Goal: Task Accomplishment & Management: Manage account settings

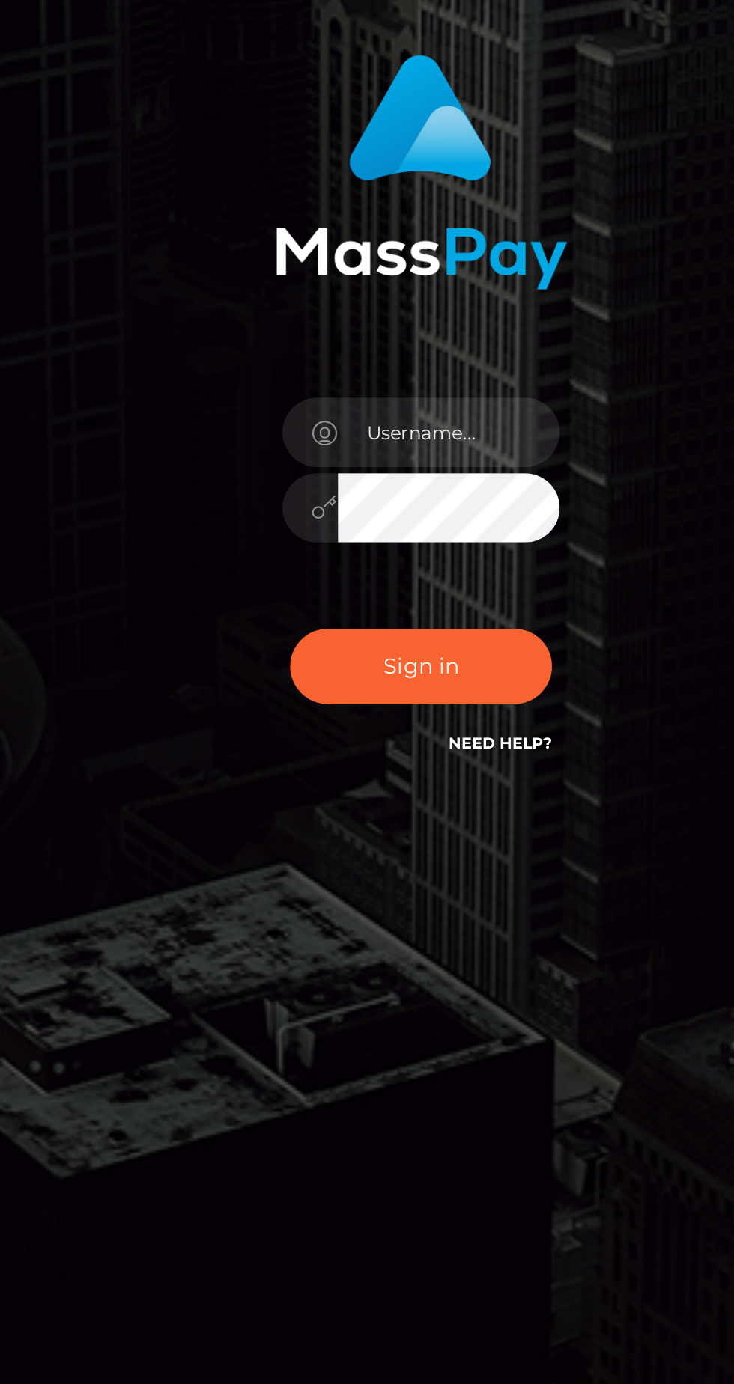
scroll to position [2, 0]
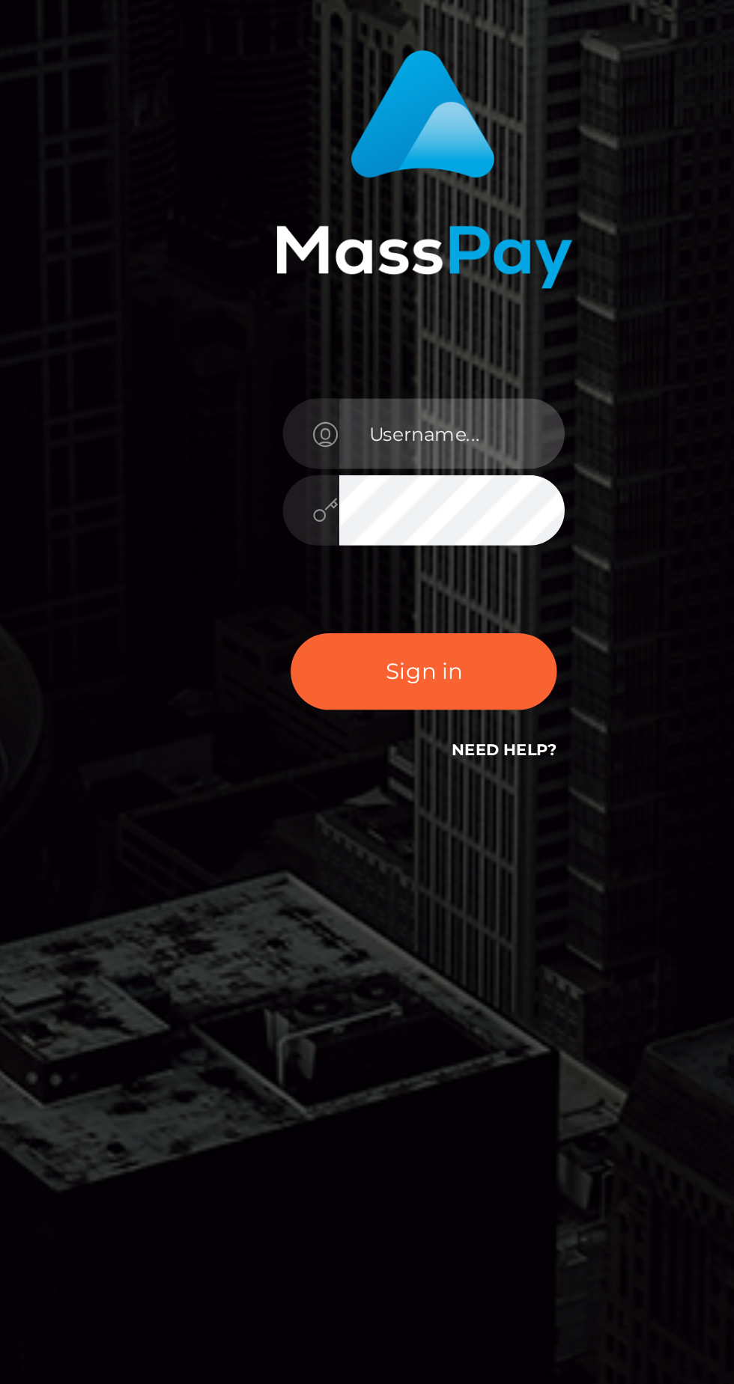
click at [391, 714] on input "text" at bounding box center [380, 697] width 108 height 34
type input "[EMAIL_ADDRESS][DOMAIN_NAME]"
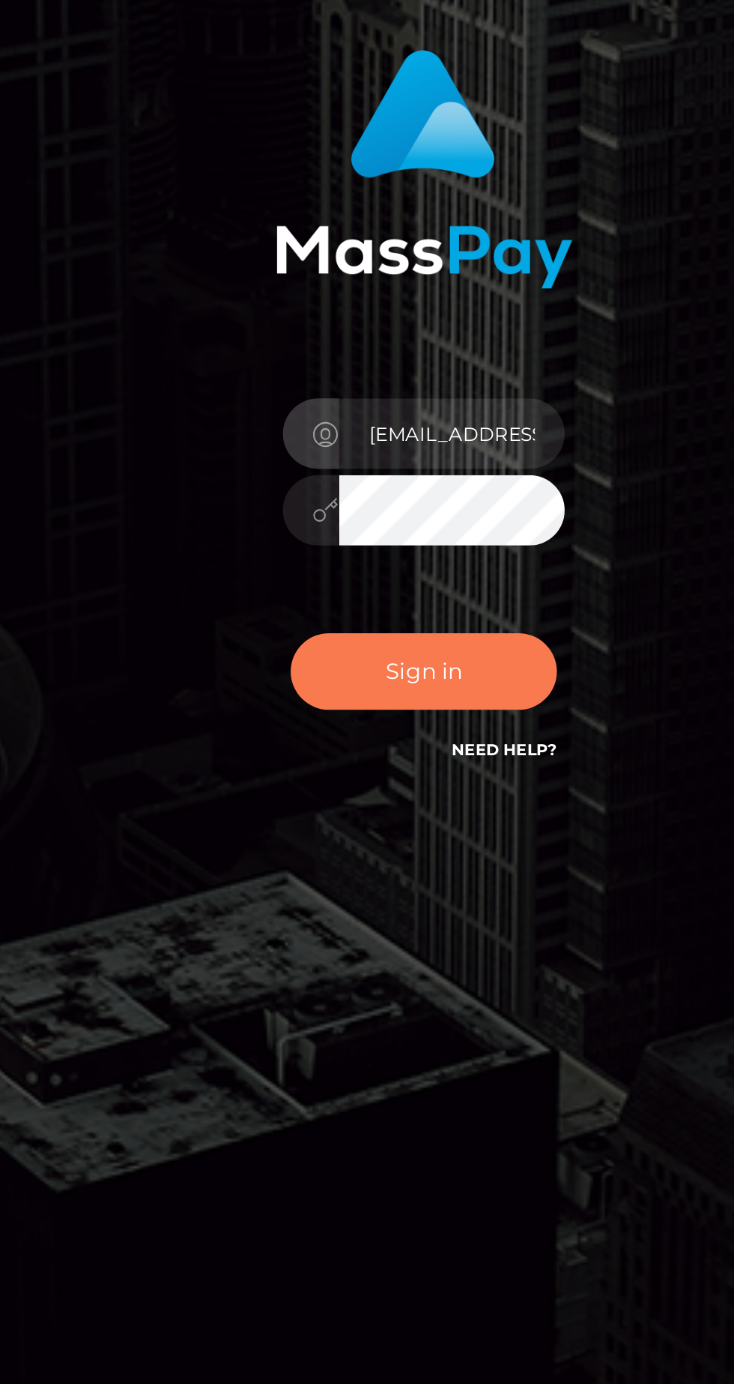
click at [390, 829] on button "Sign in" at bounding box center [366, 810] width 127 height 37
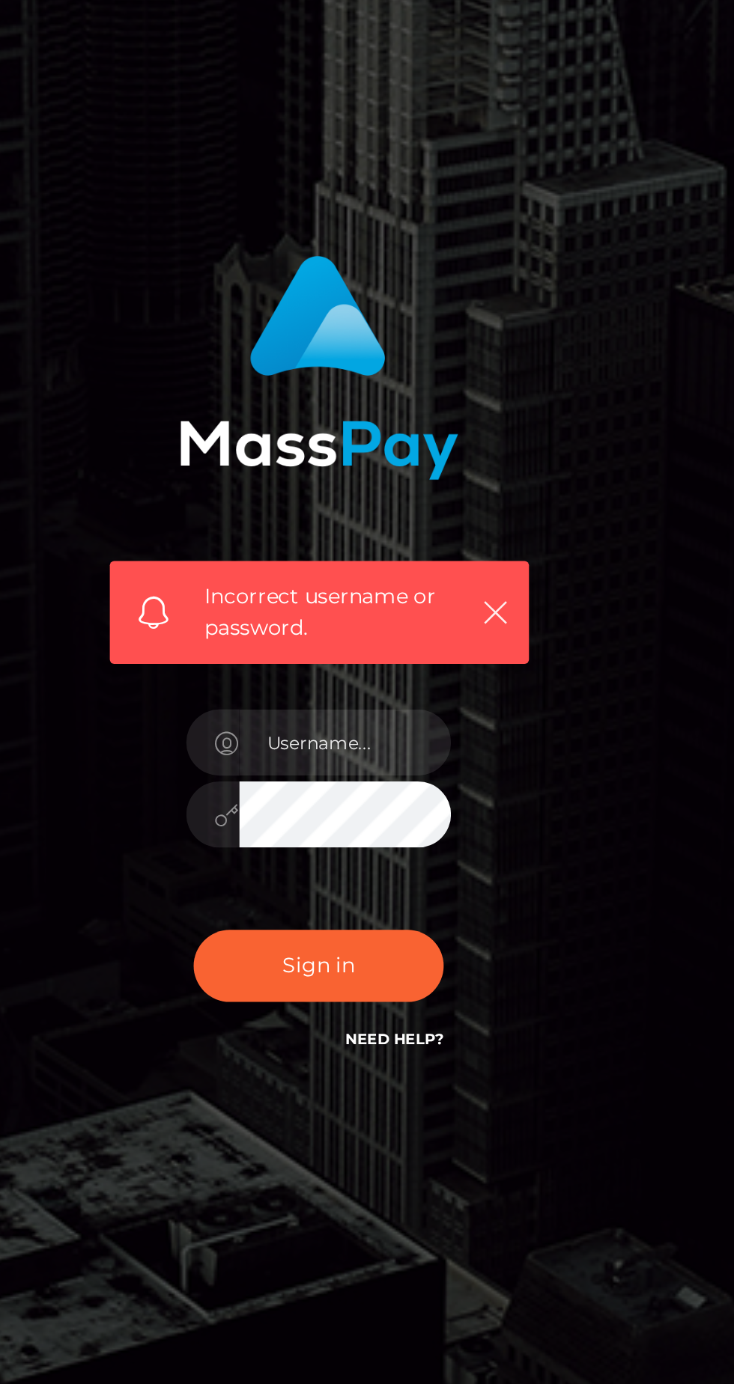
scroll to position [113, 0]
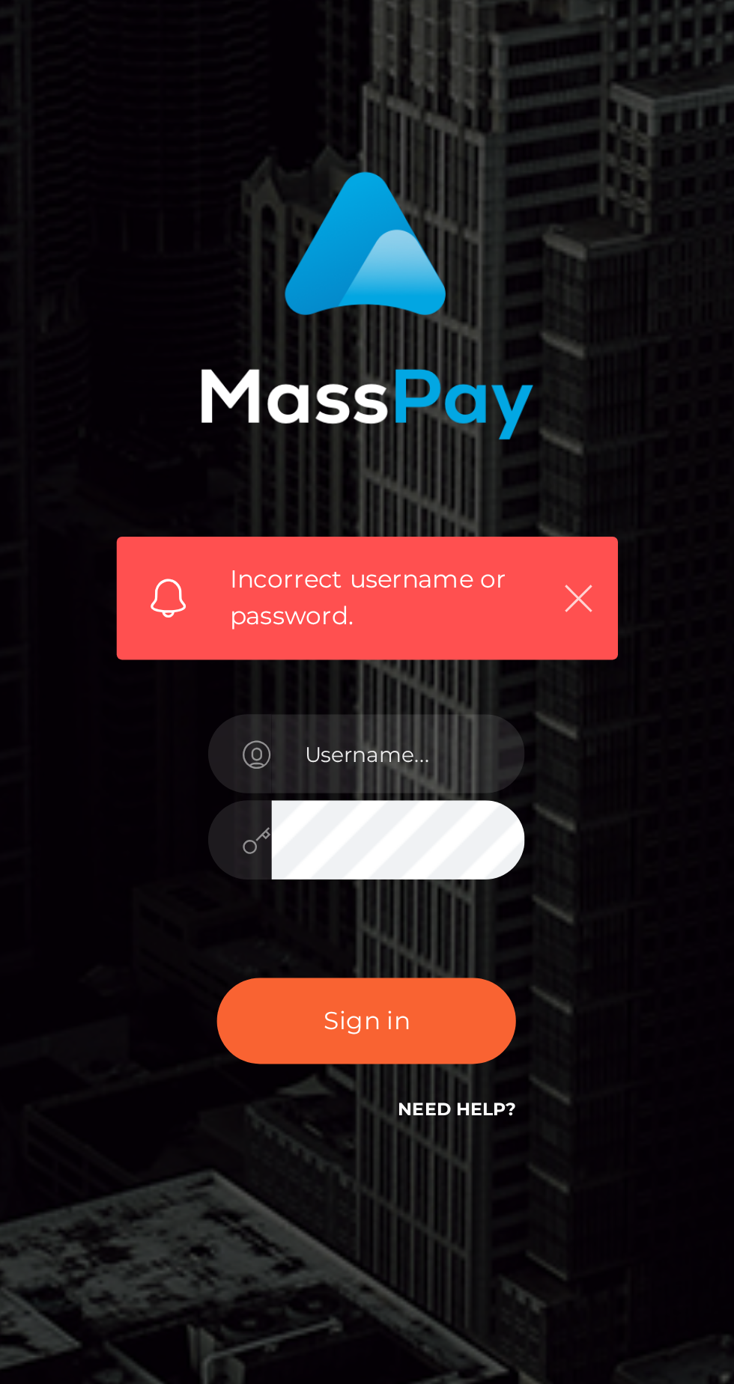
click at [450, 655] on icon "button" at bounding box center [457, 662] width 15 height 15
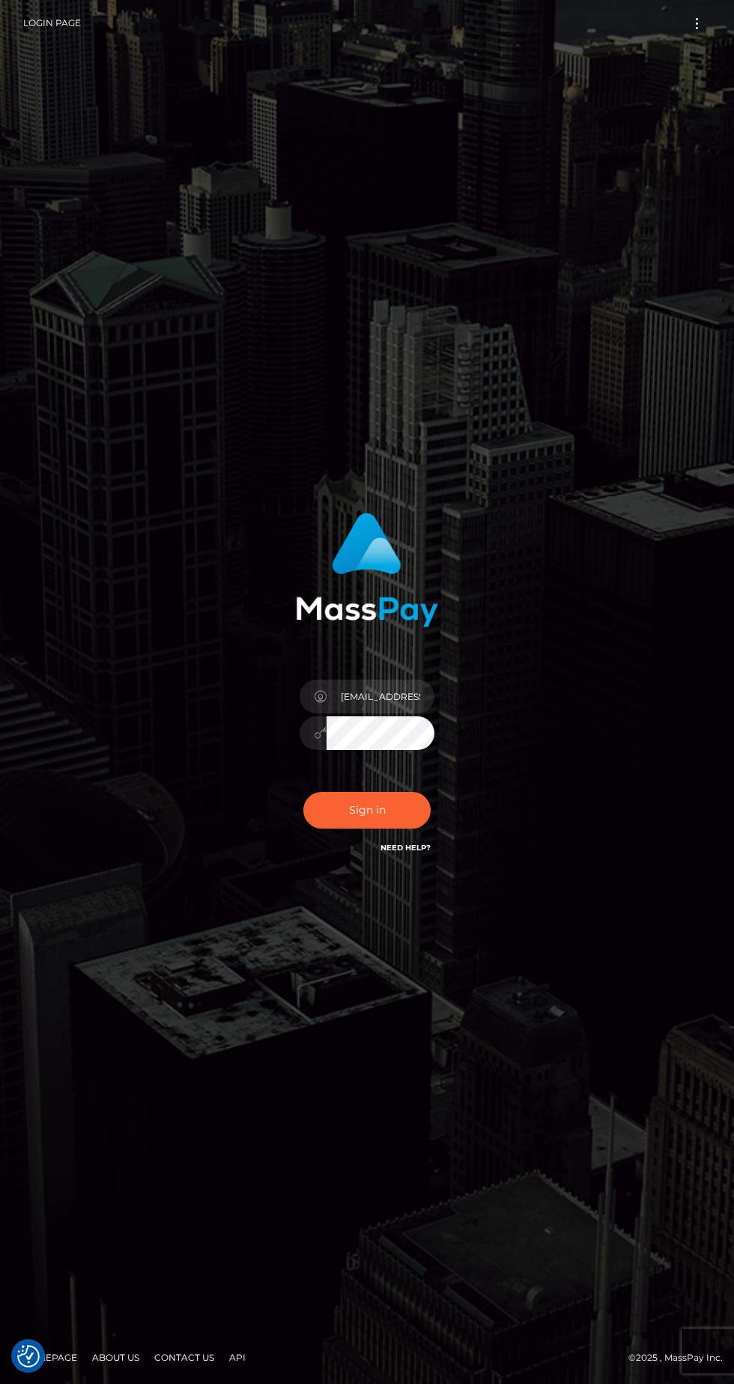
scroll to position [2, 0]
